Goal: Transaction & Acquisition: Purchase product/service

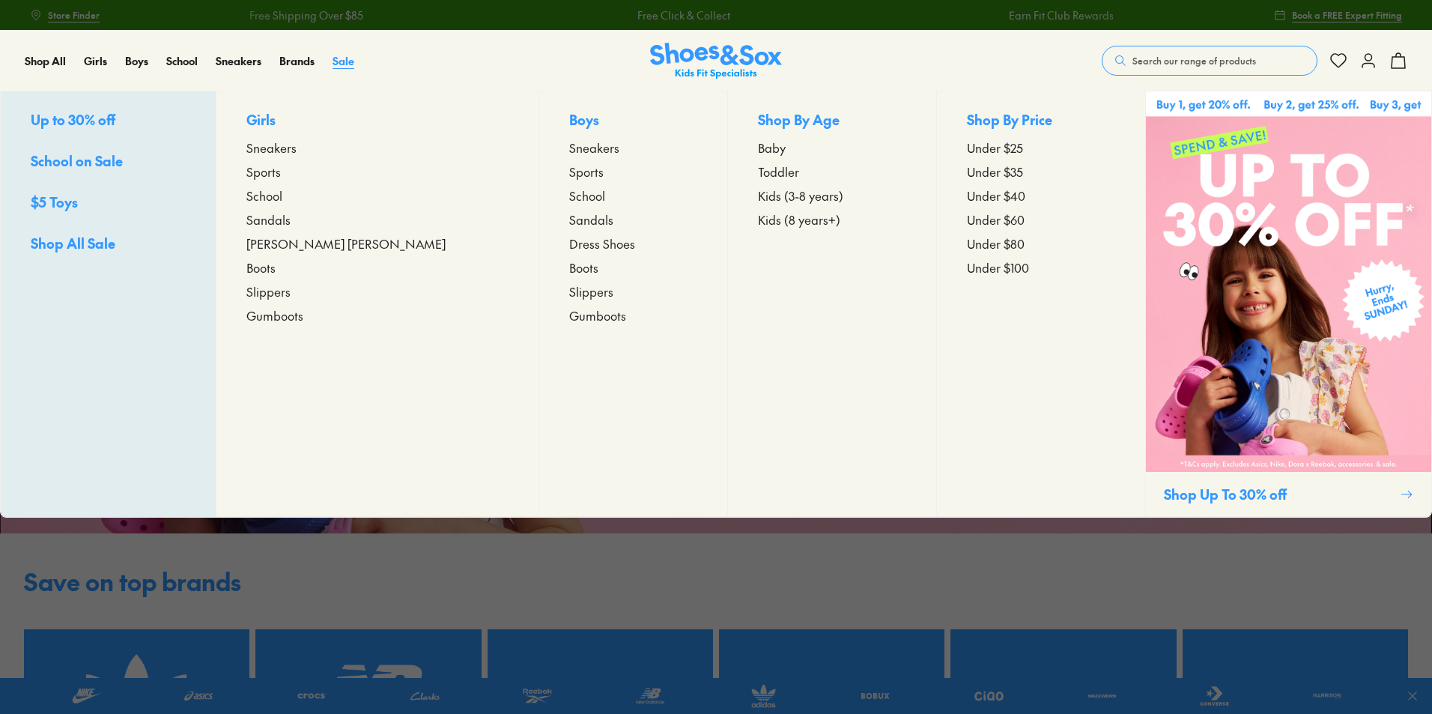
click at [345, 61] on span "Sale" at bounding box center [344, 60] width 22 height 15
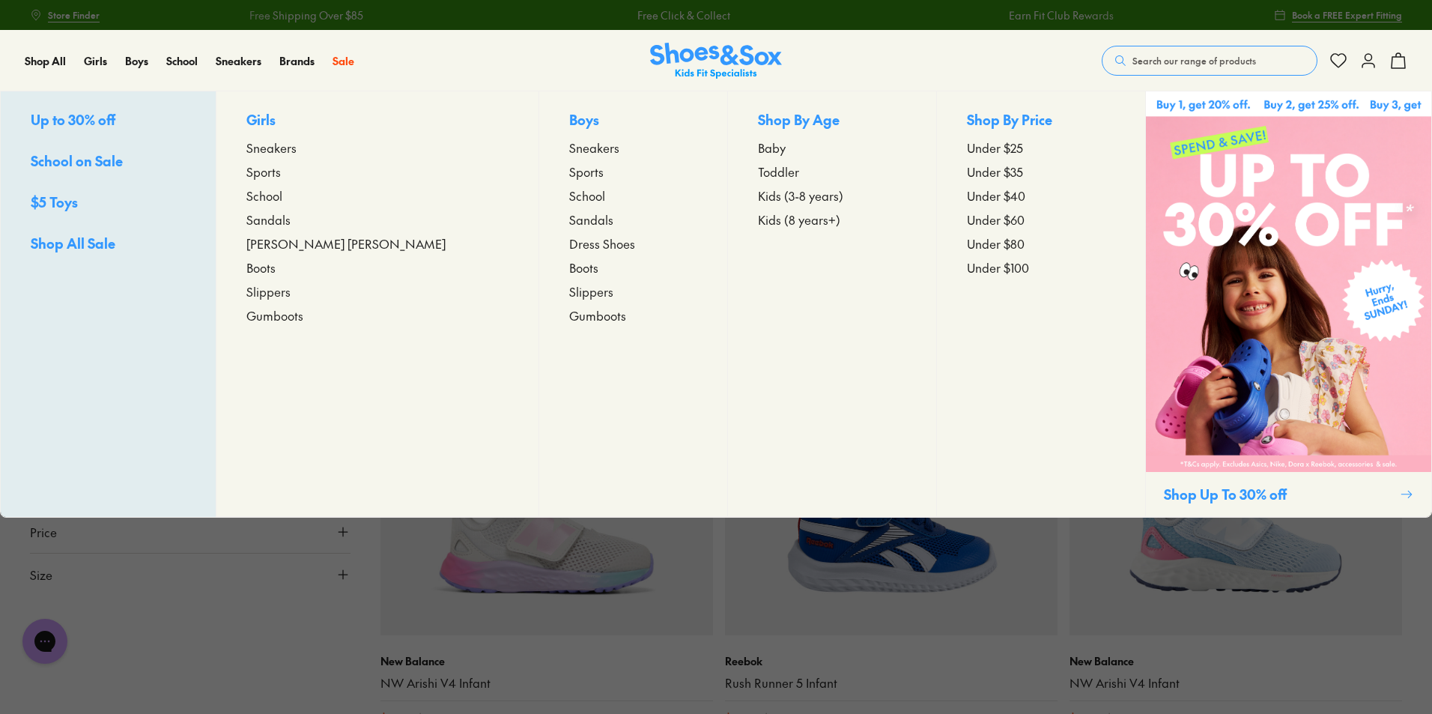
click at [758, 196] on span "Kids (3-8 years)" at bounding box center [800, 196] width 85 height 18
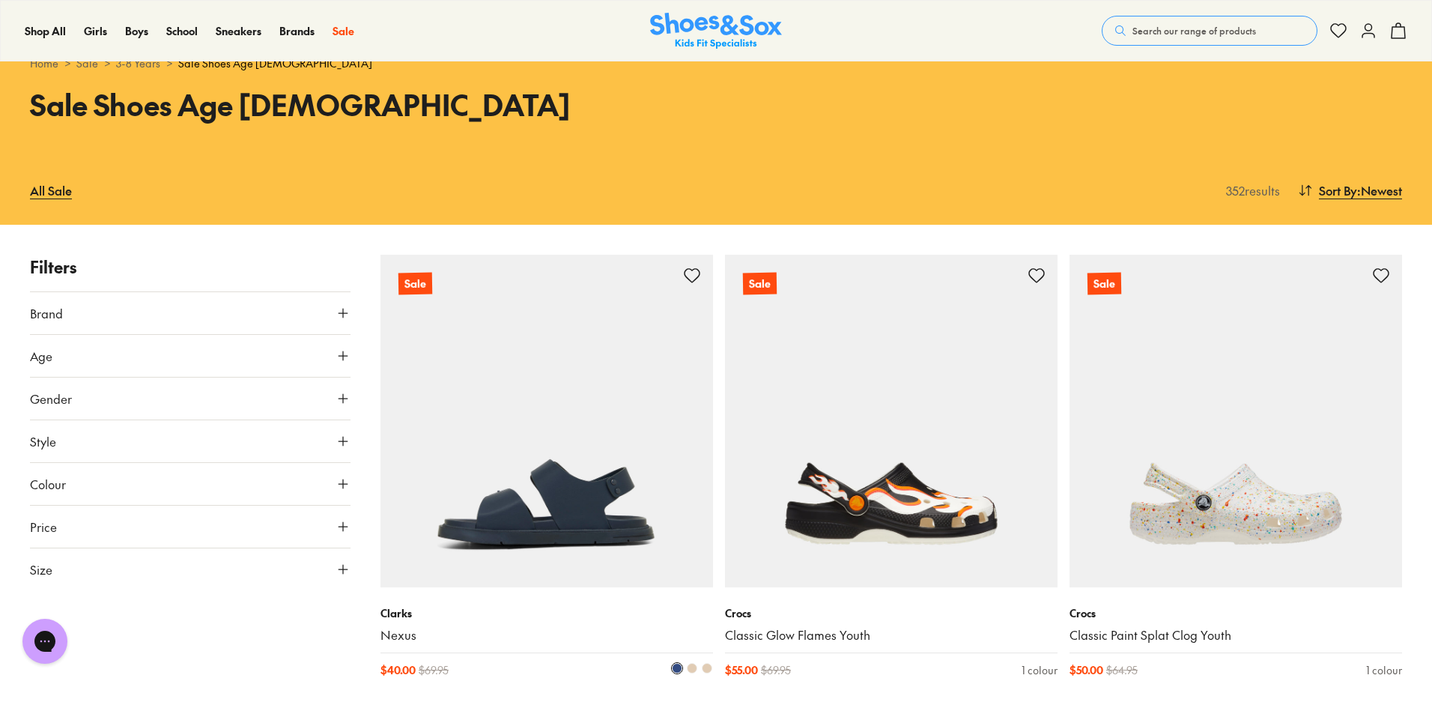
scroll to position [75, 0]
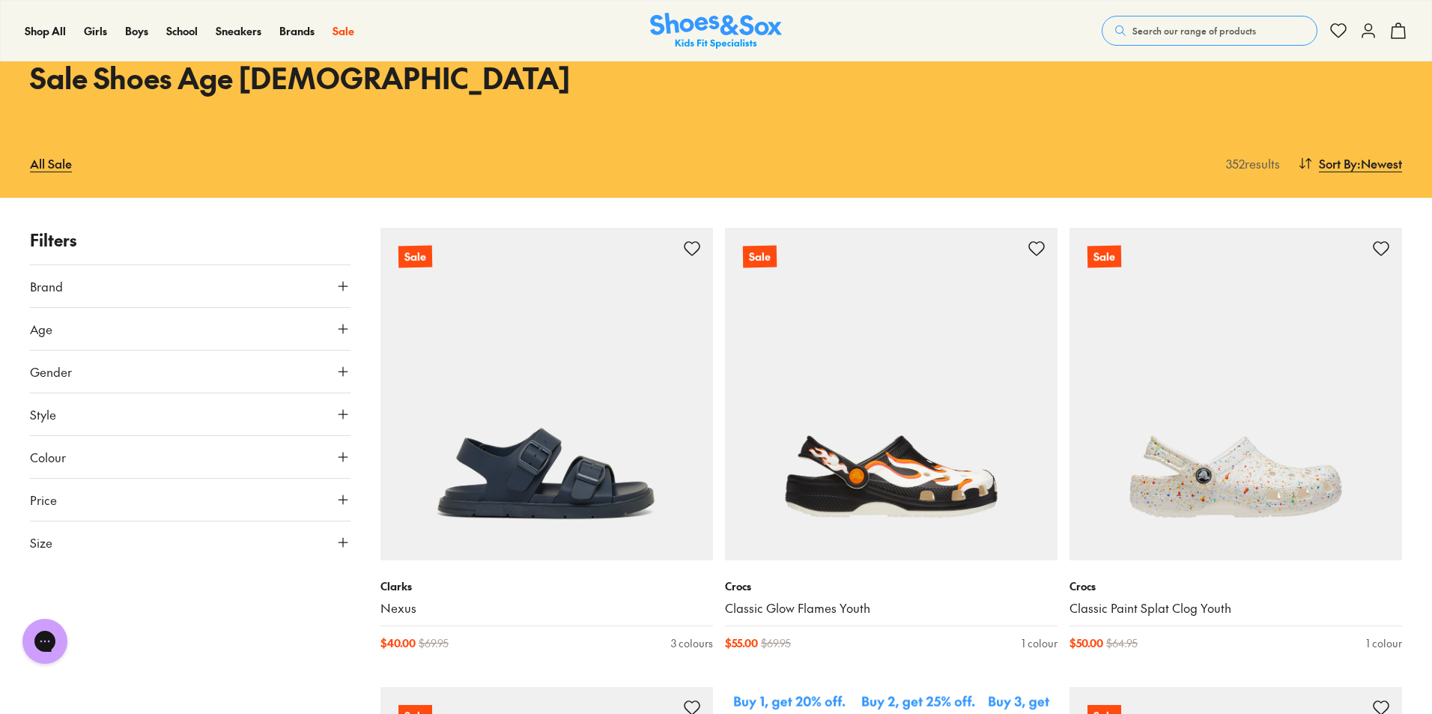
click at [346, 536] on icon at bounding box center [343, 542] width 15 height 15
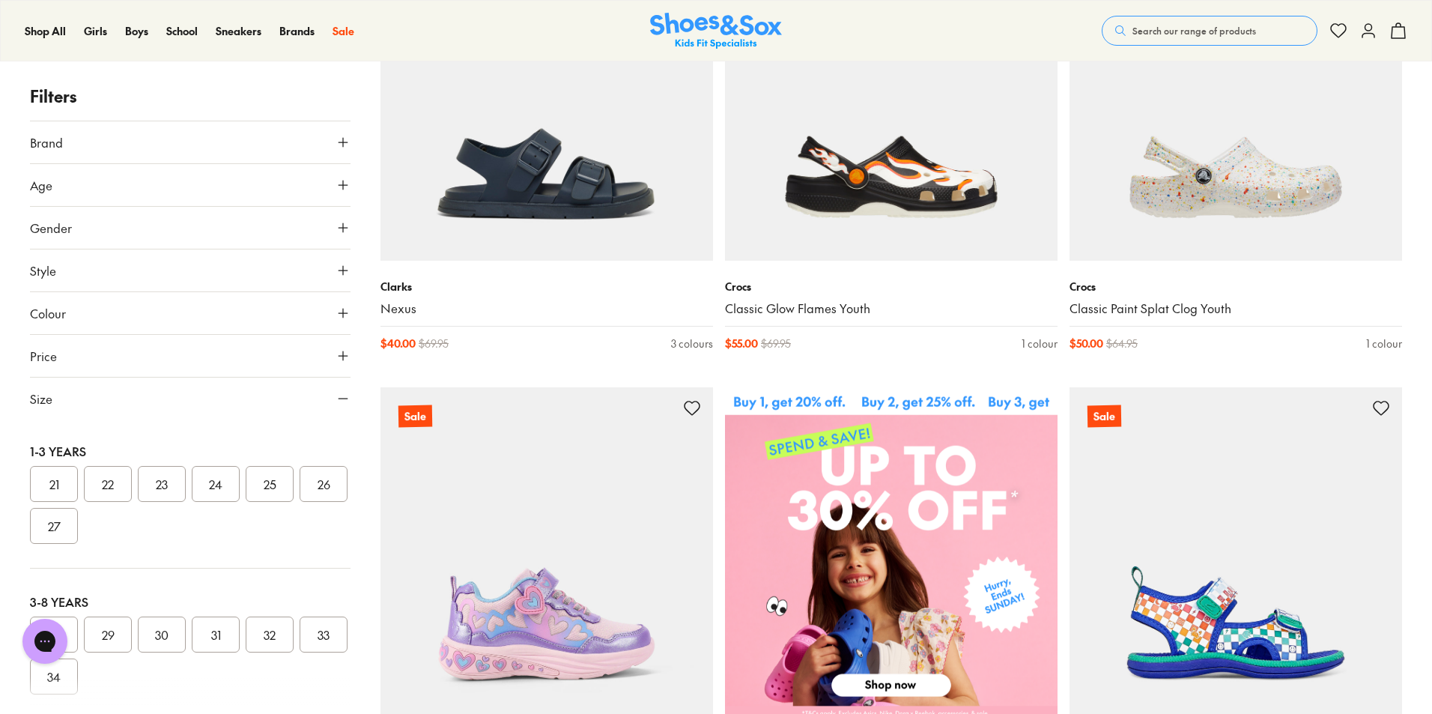
scroll to position [225, 0]
click at [99, 555] on button "29" at bounding box center [108, 560] width 48 height 36
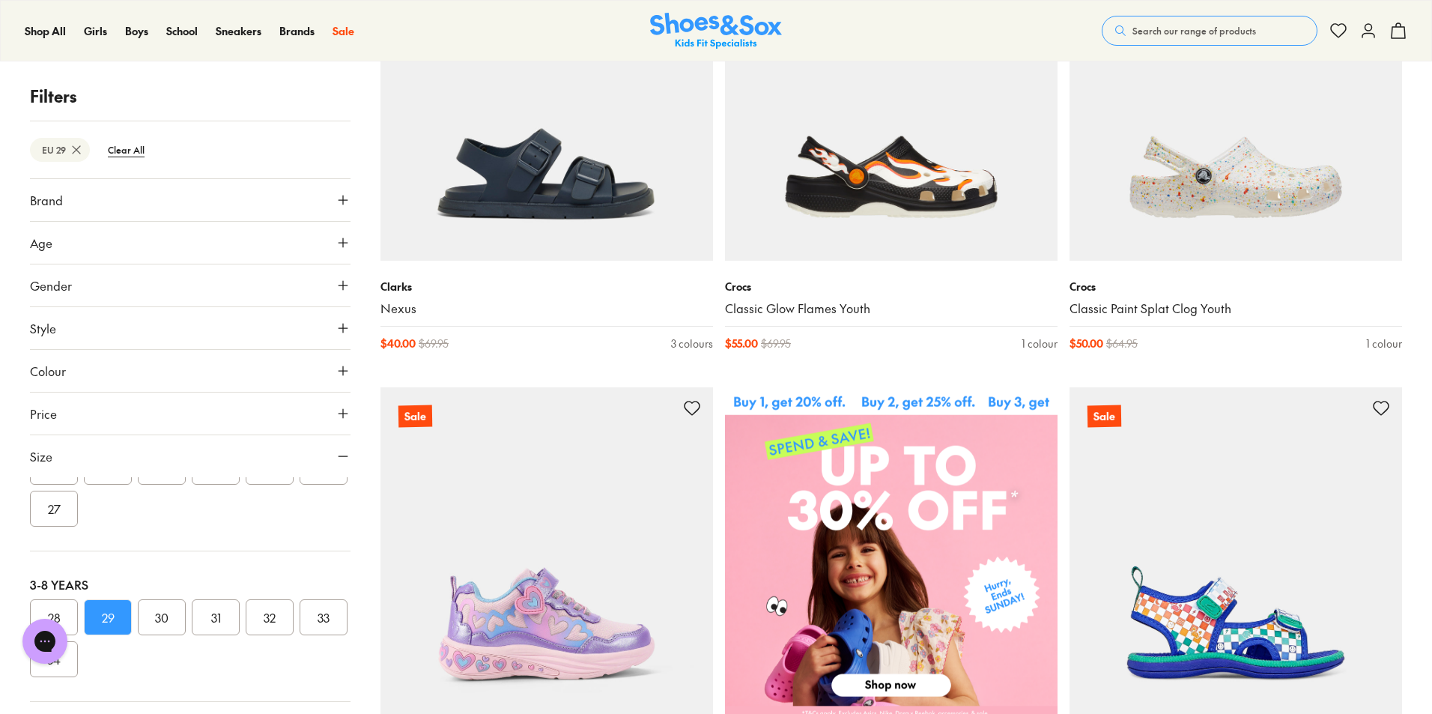
scroll to position [127, 0]
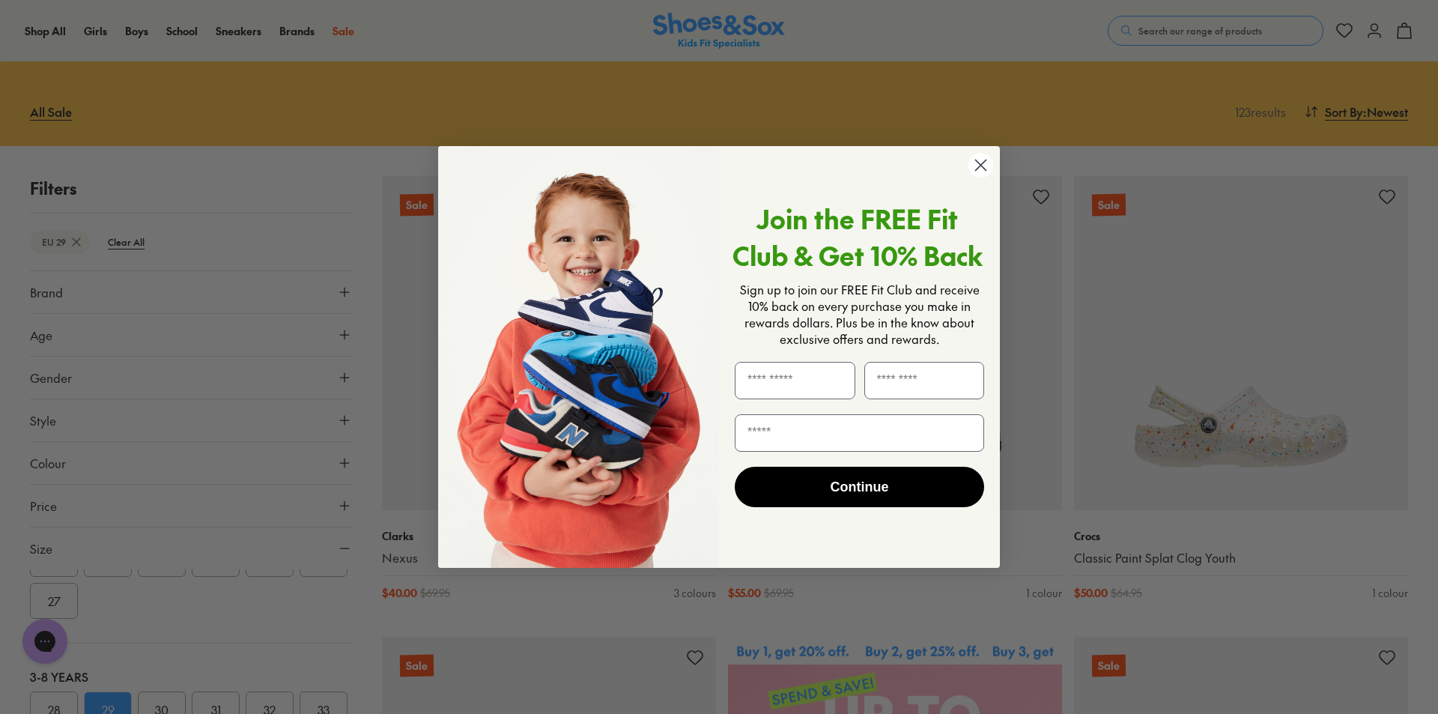
click at [987, 178] on circle "Close dialog" at bounding box center [981, 165] width 25 height 25
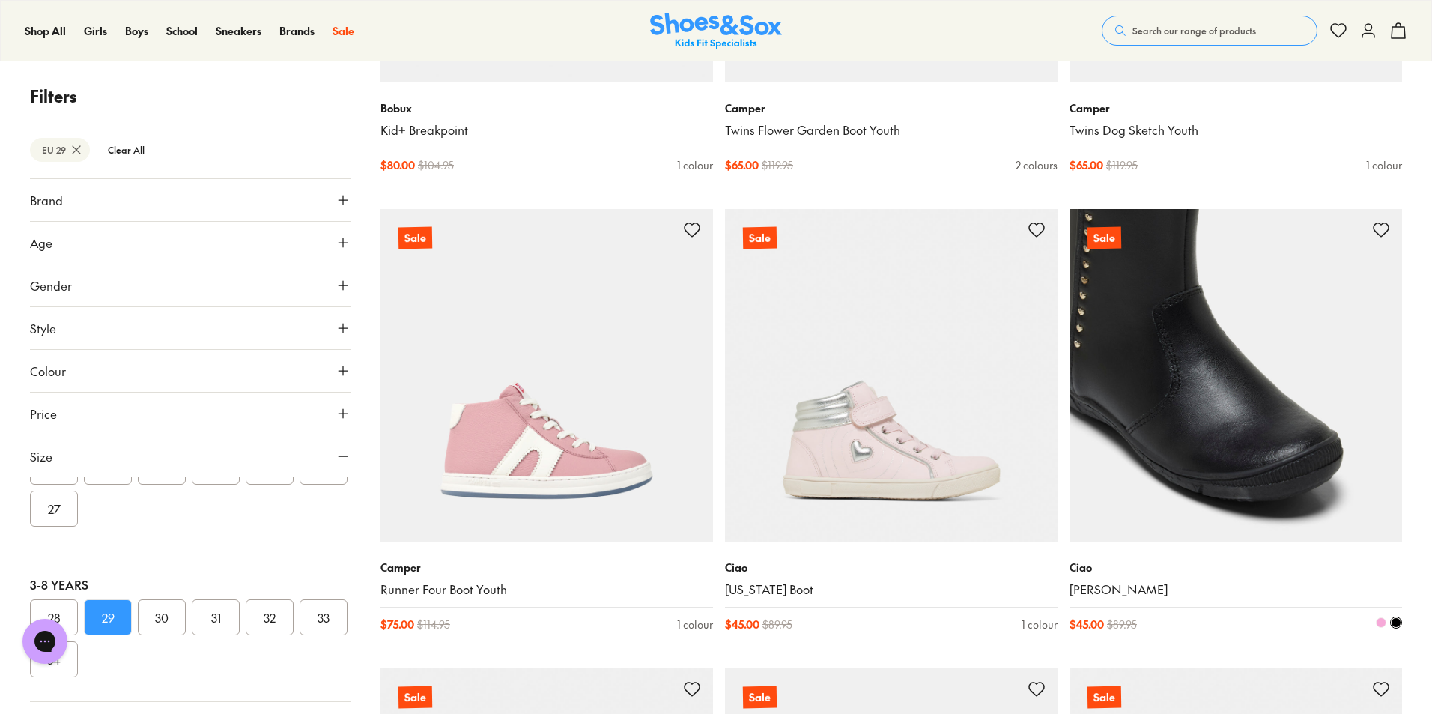
scroll to position [4097, 0]
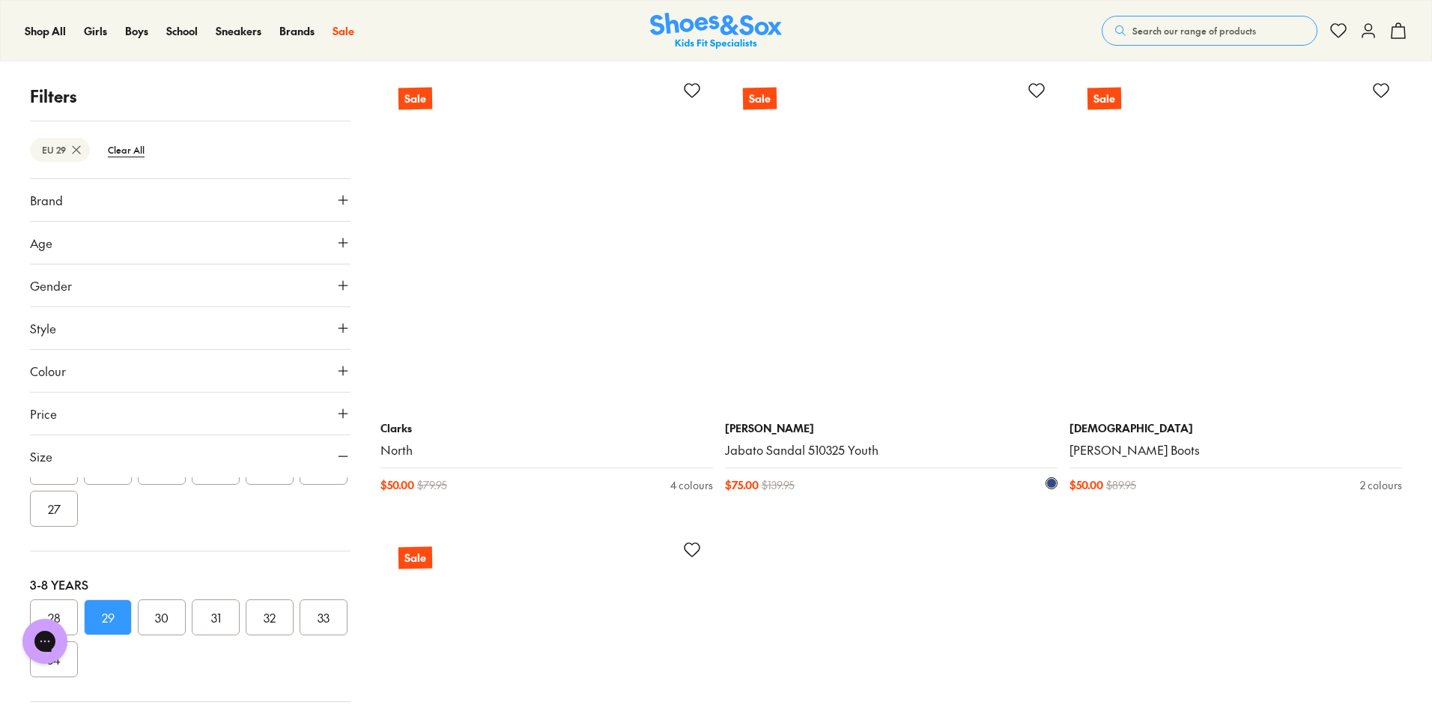
scroll to position [9490, 0]
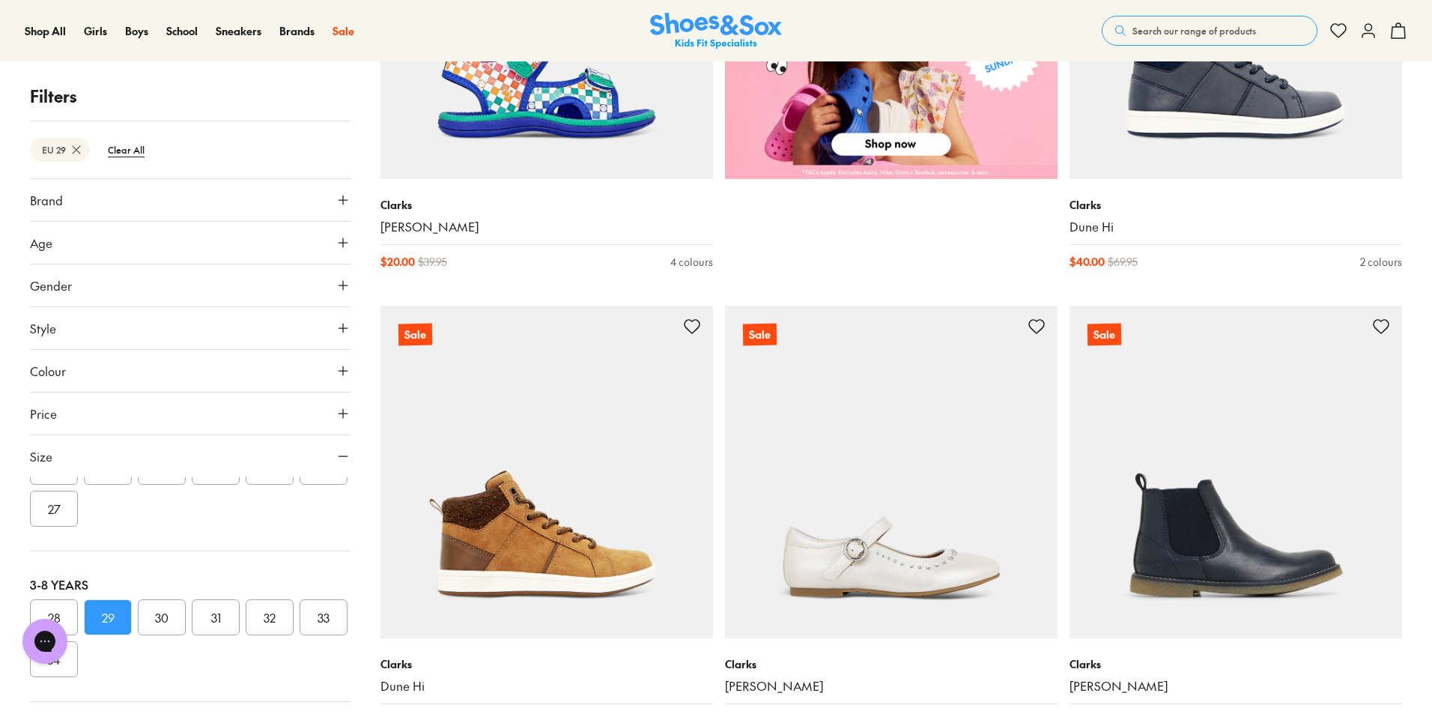
scroll to position [766, 0]
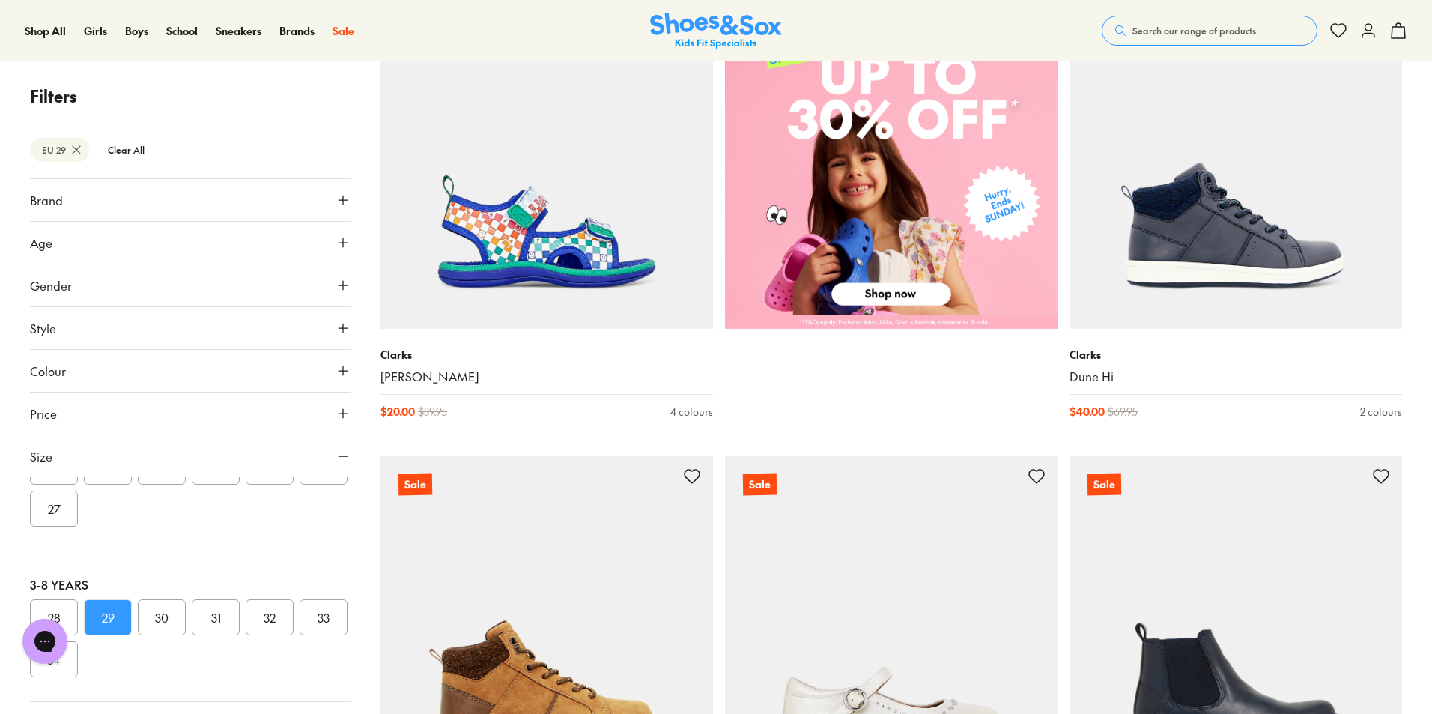
click at [1180, 43] on button "Search our range of products" at bounding box center [1210, 31] width 216 height 30
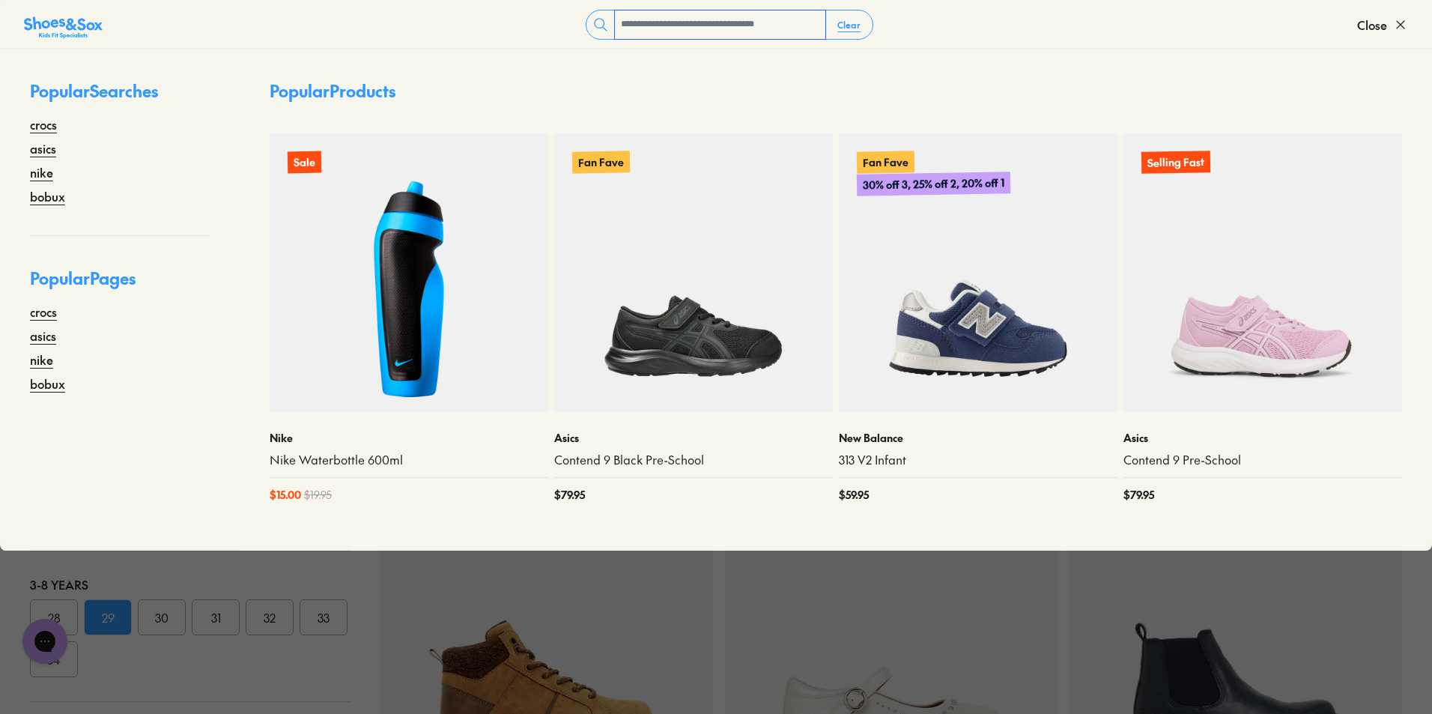
click at [751, 16] on input "text" at bounding box center [720, 24] width 210 height 28
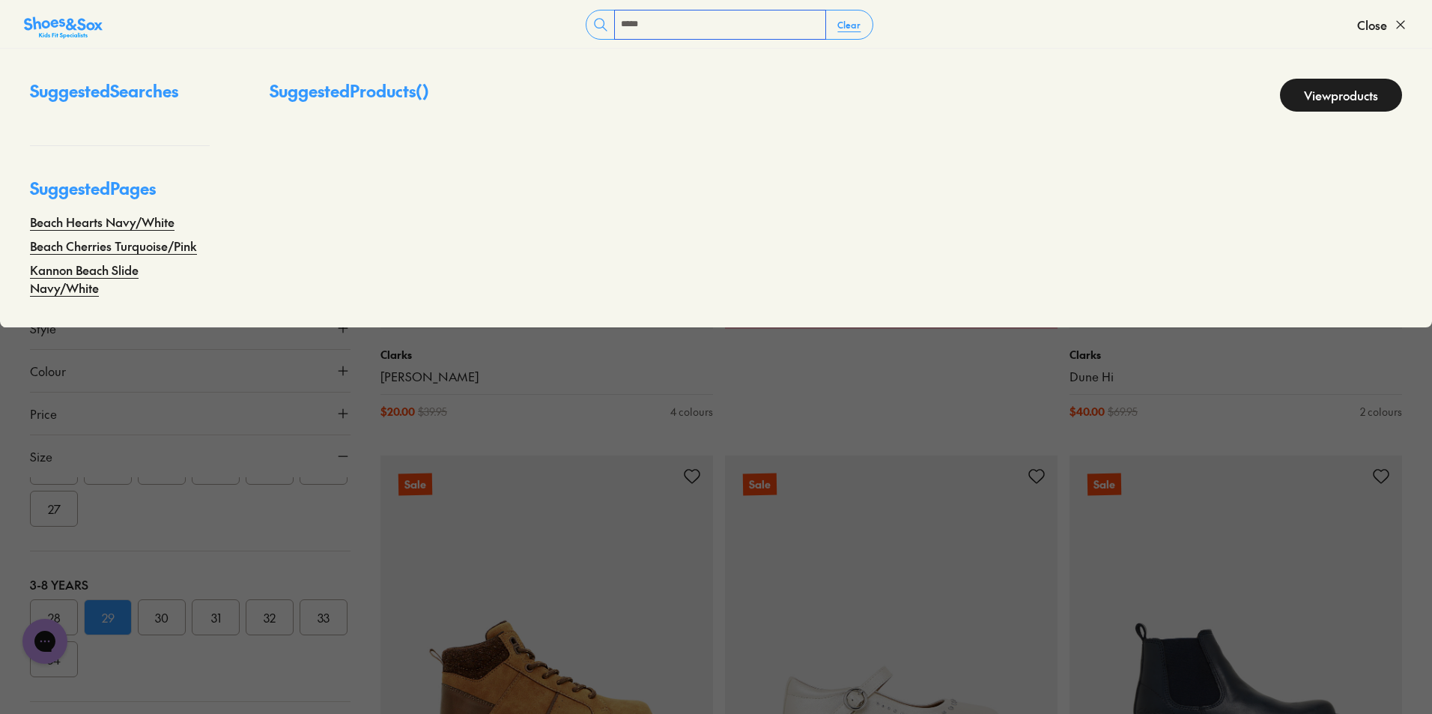
type input "*****"
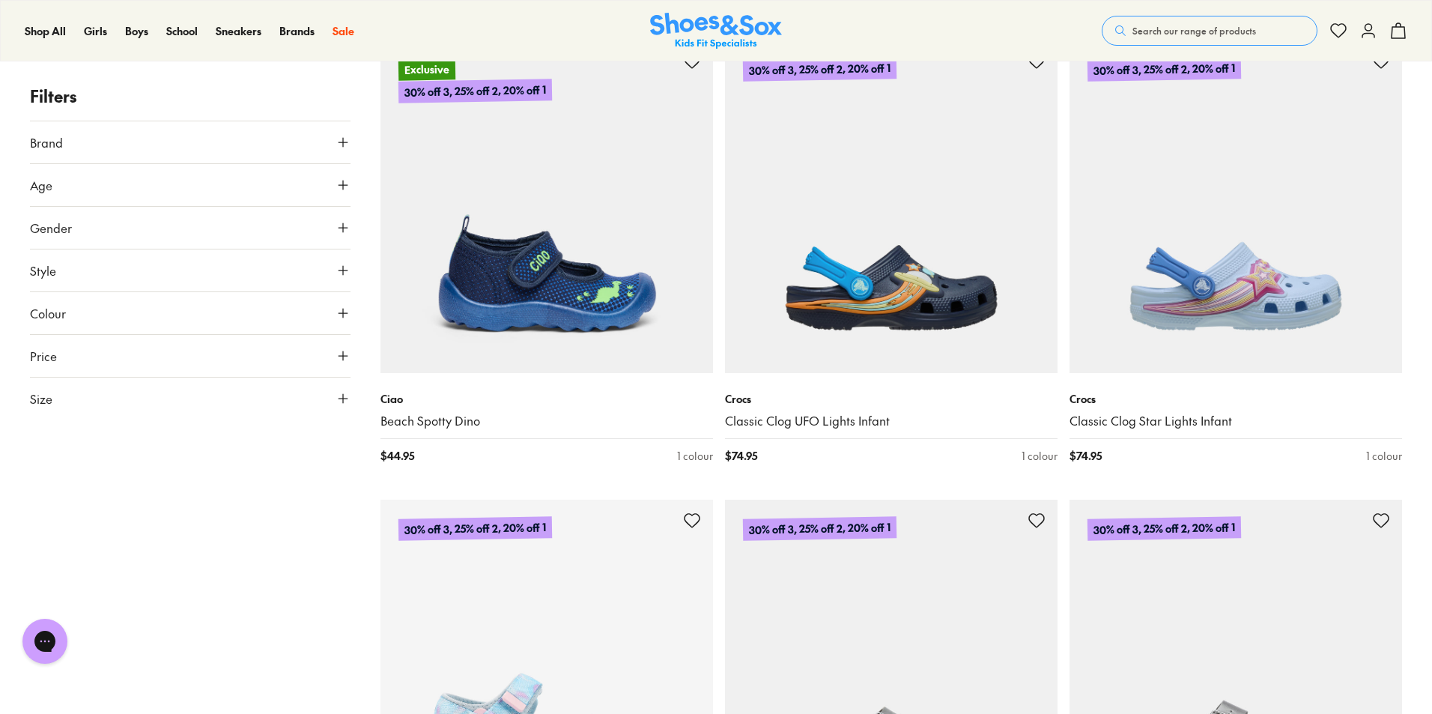
scroll to position [5279, 0]
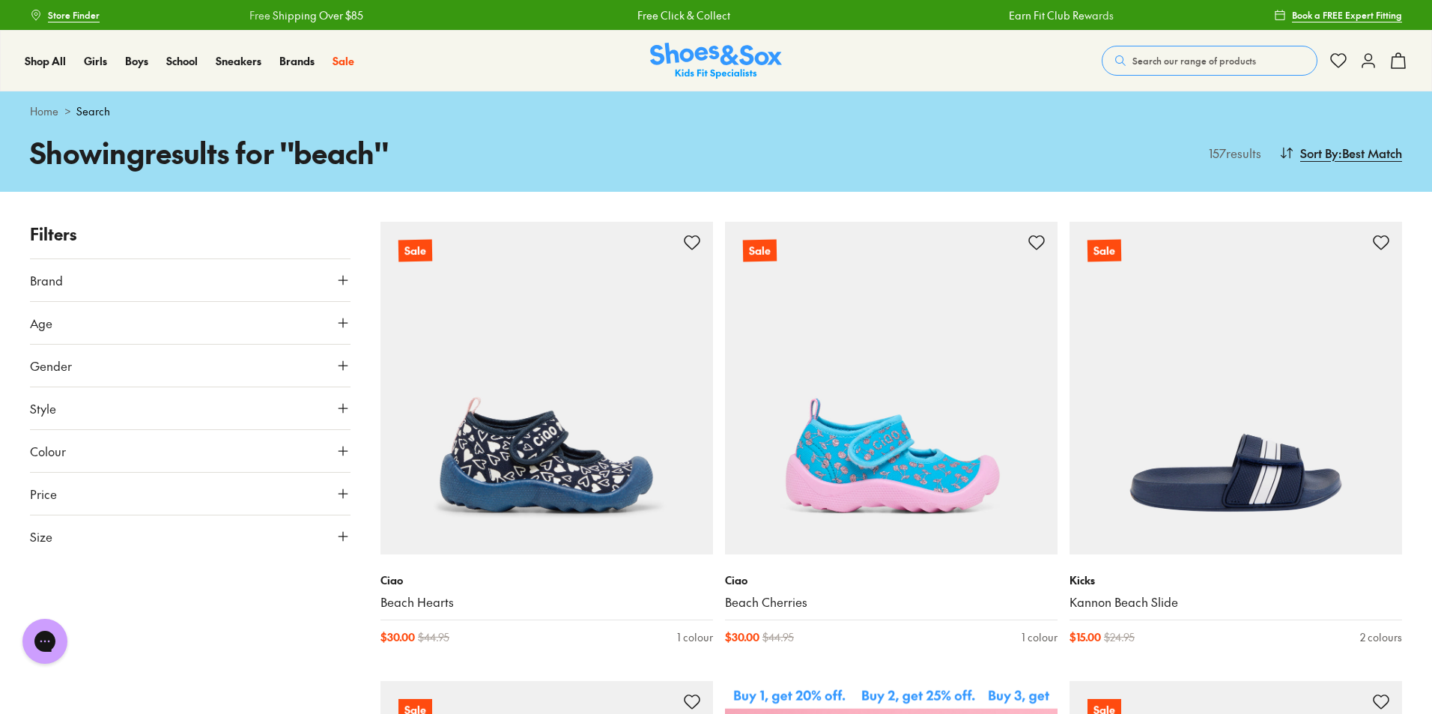
click at [337, 542] on icon at bounding box center [343, 536] width 15 height 15
click at [103, 645] on button "29" at bounding box center [108, 649] width 48 height 36
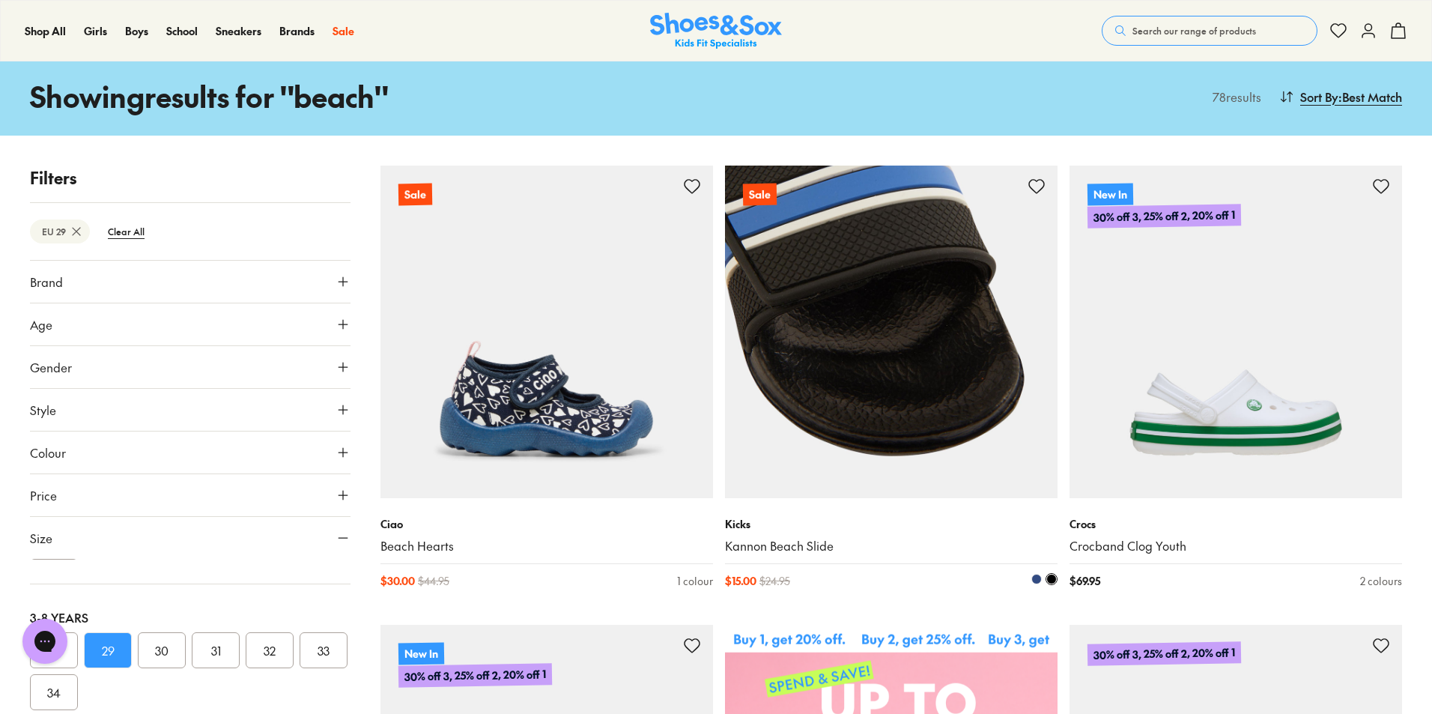
type input "***"
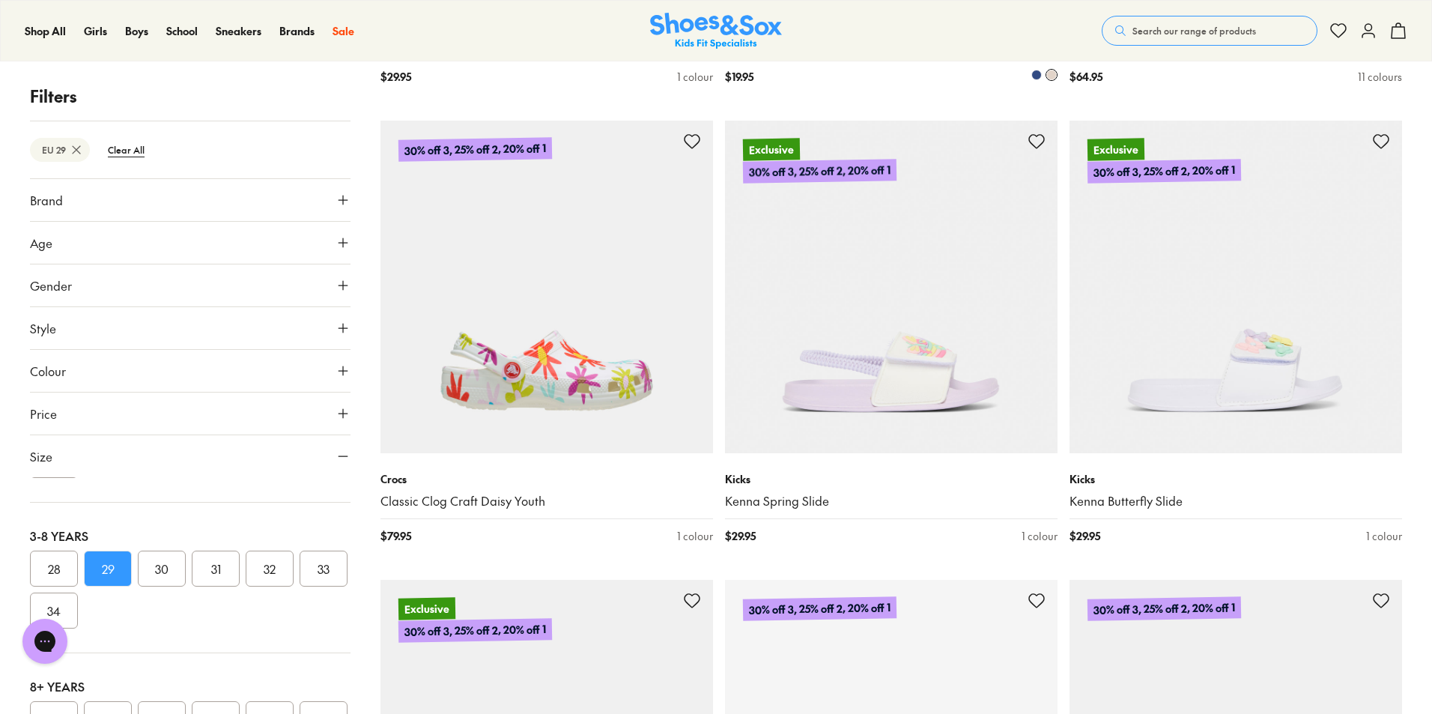
scroll to position [2023, 0]
